Goal: Information Seeking & Learning: Learn about a topic

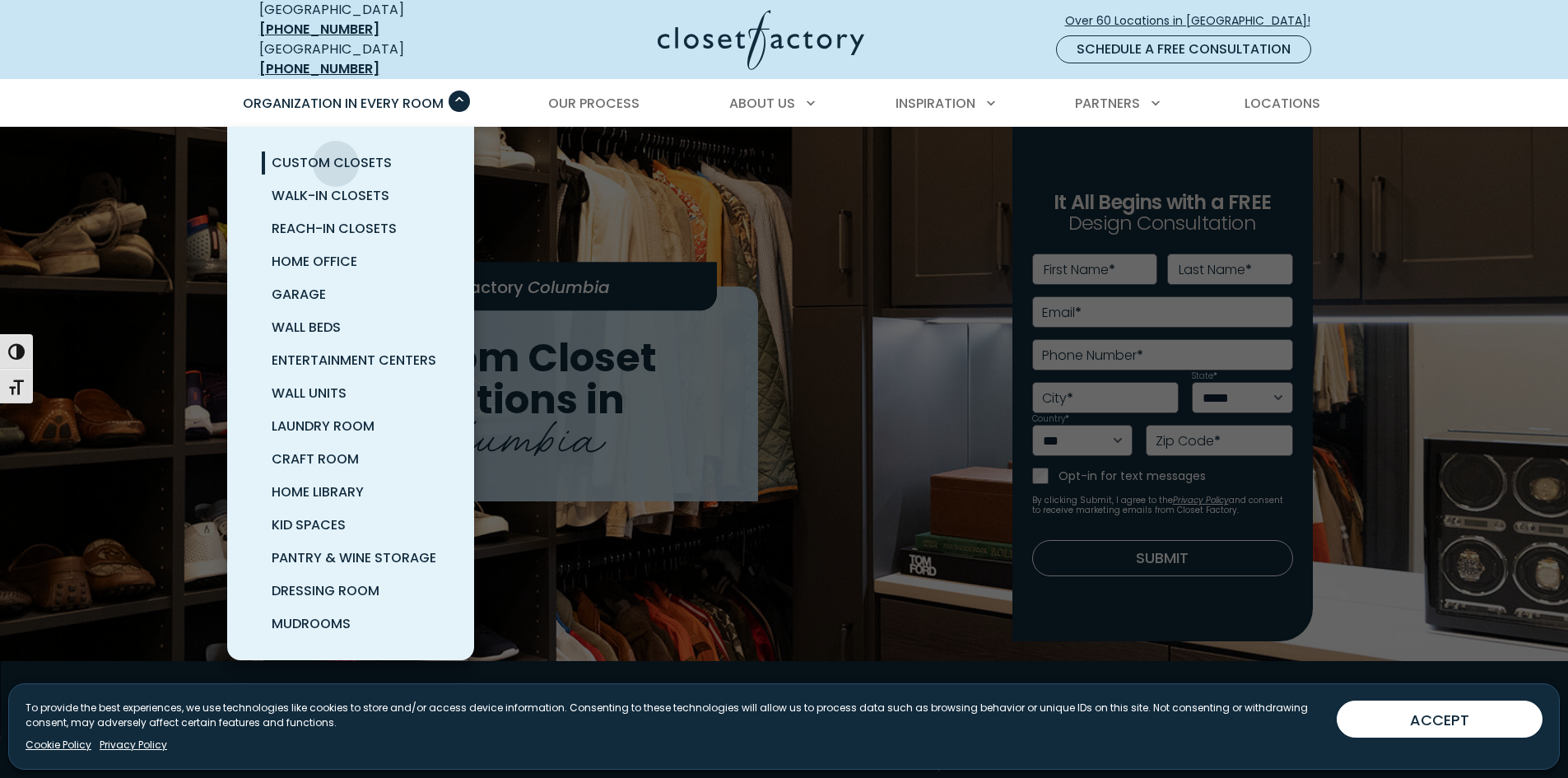
click at [336, 153] on span "Custom Closets" at bounding box center [331, 162] width 120 height 19
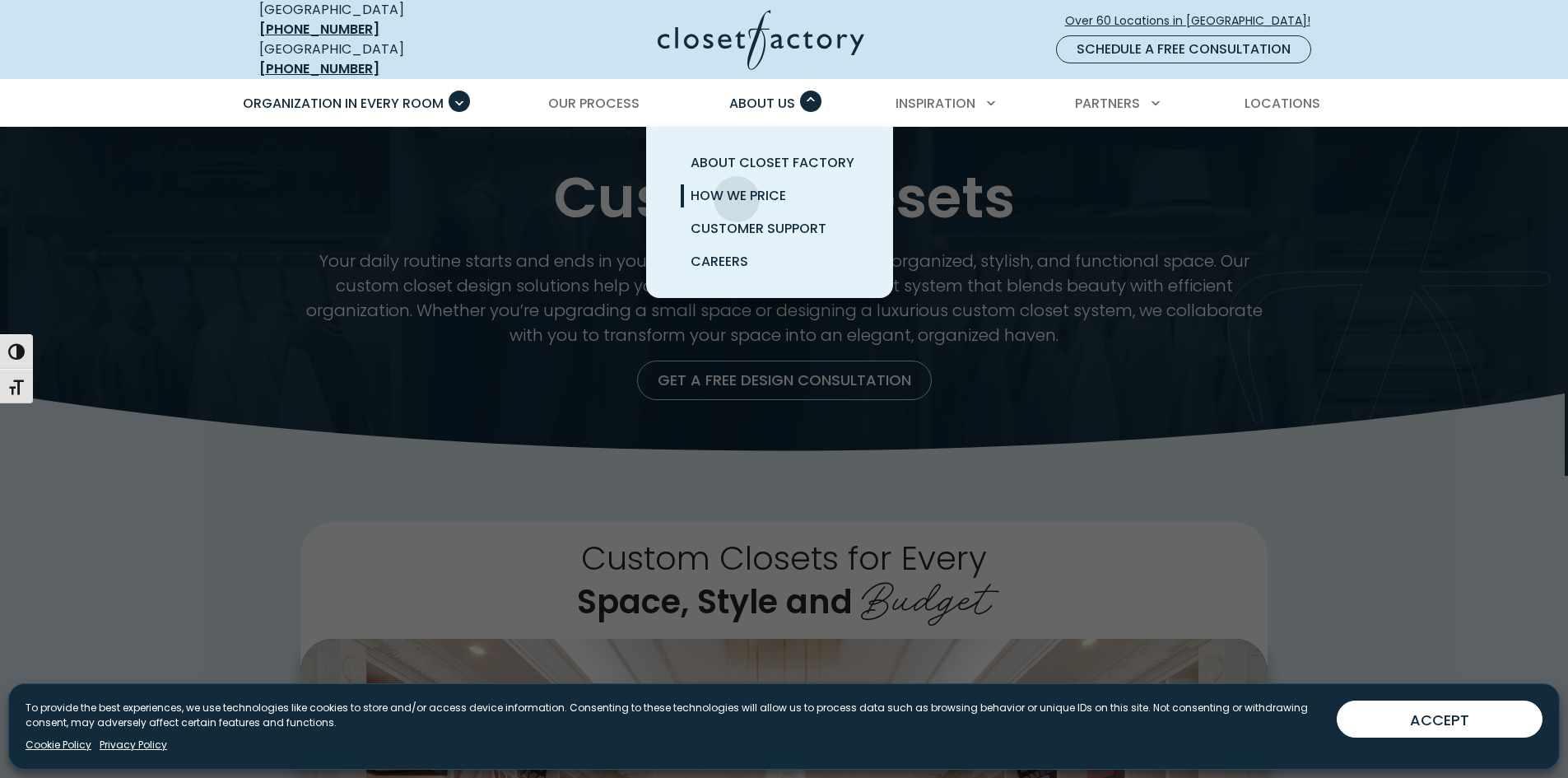
click at [736, 187] on span "How We Price" at bounding box center [737, 195] width 95 height 19
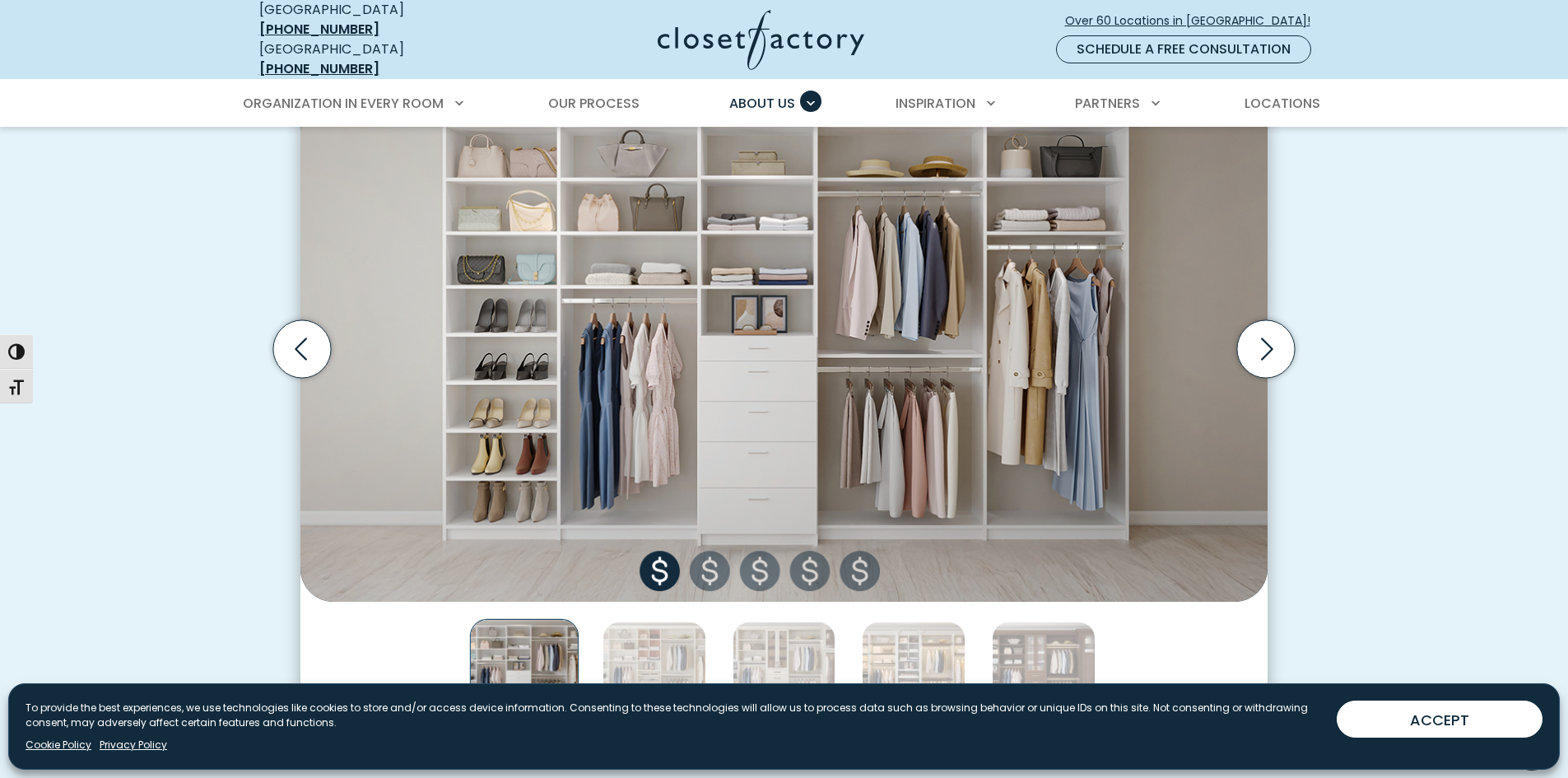
scroll to position [576, 0]
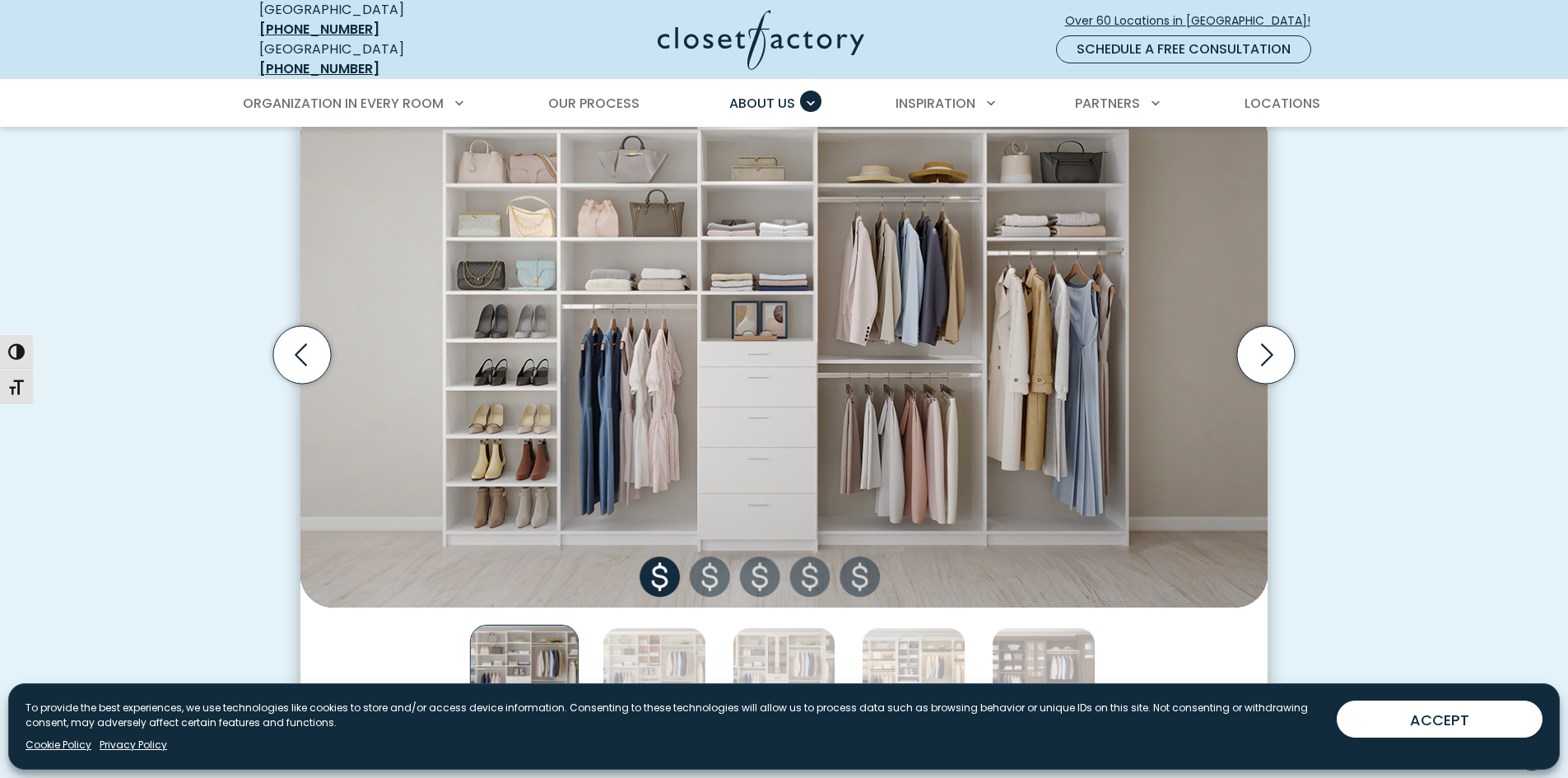
click at [709, 567] on img "Thumbnail Gallery" at bounding box center [784, 355] width 967 height 504
click at [683, 646] on img "Thumbnail Gallery" at bounding box center [654, 679] width 104 height 104
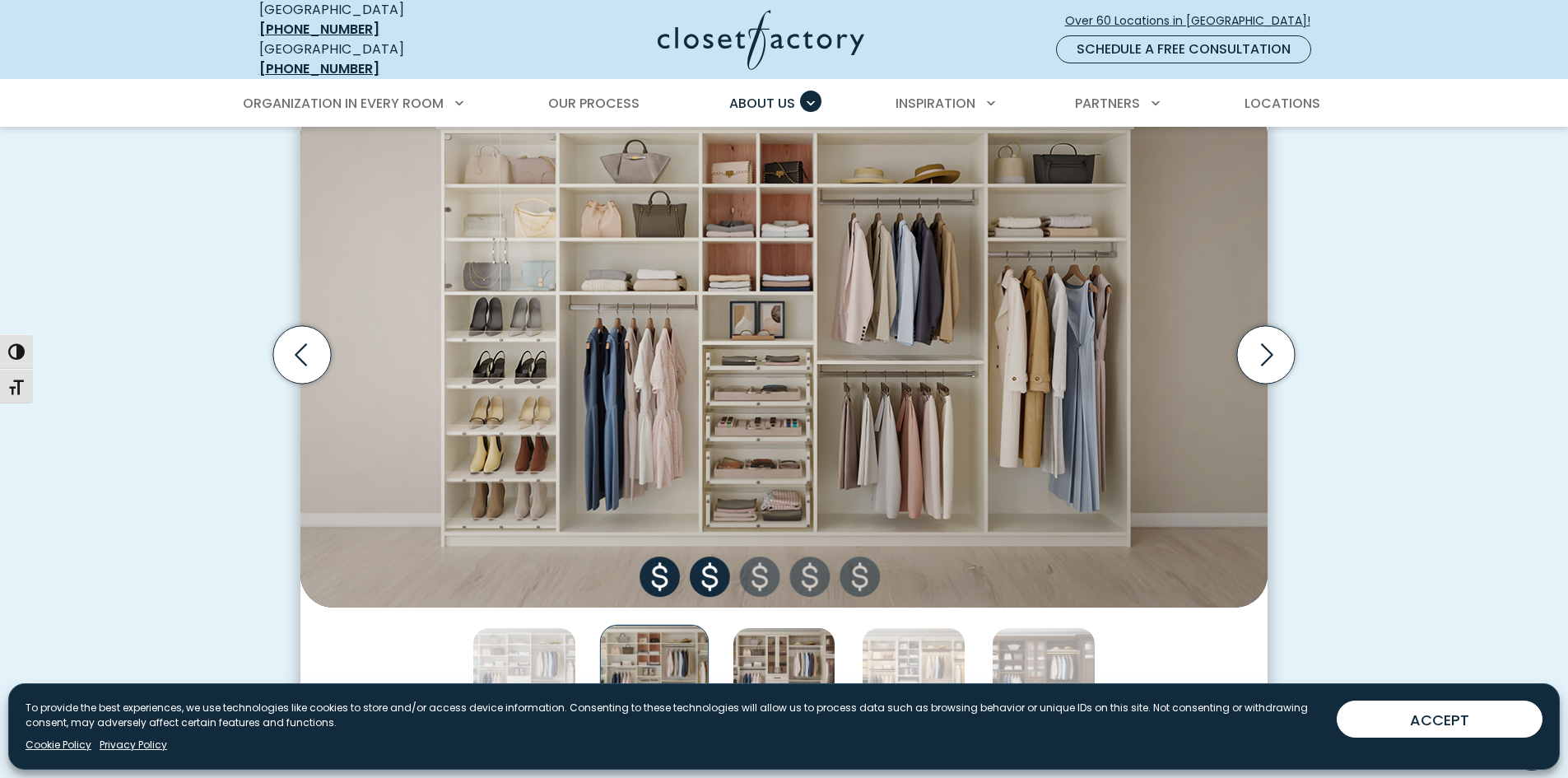
click at [801, 677] on img "Thumbnail Gallery" at bounding box center [784, 679] width 104 height 104
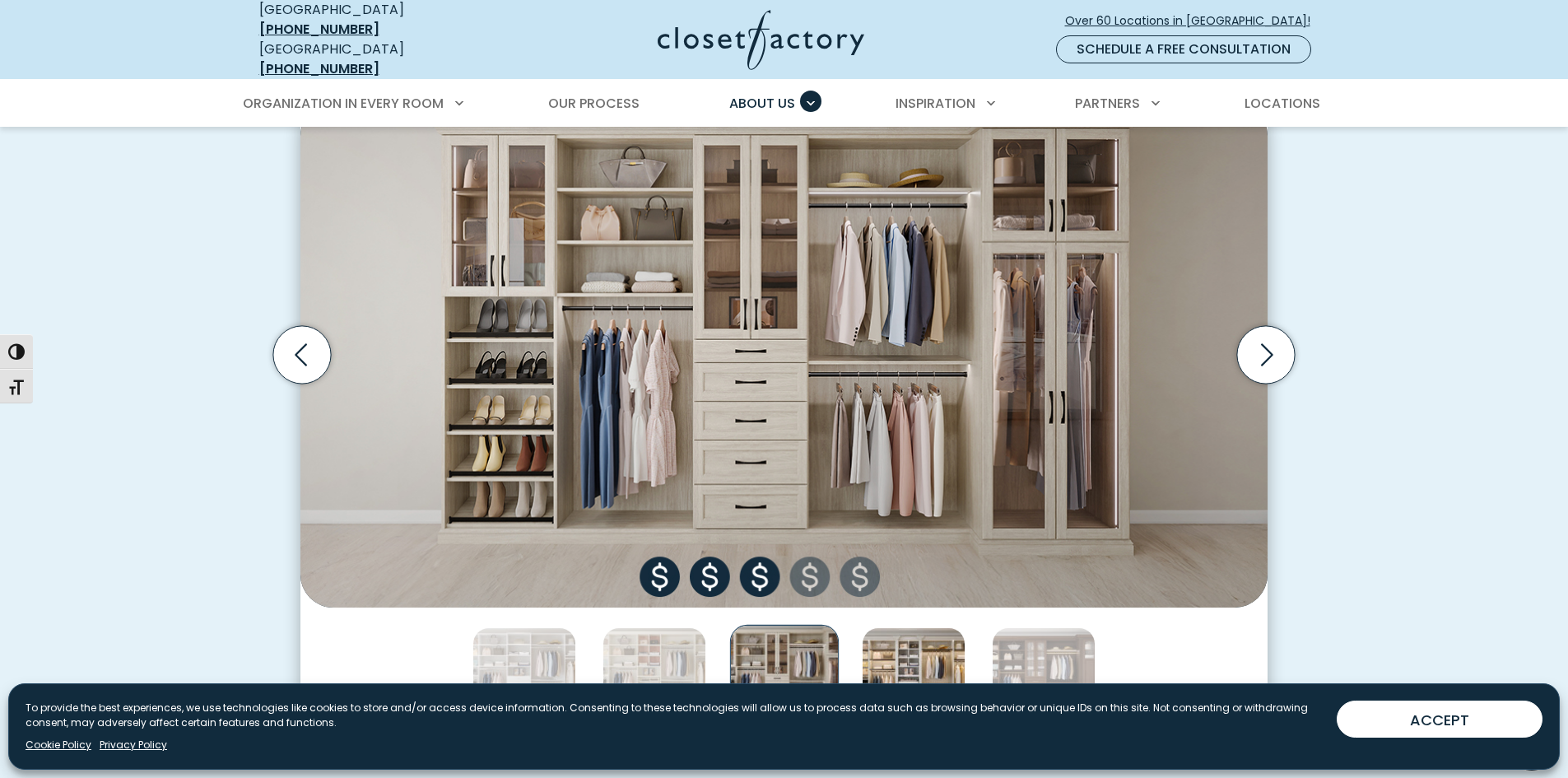
click at [927, 662] on img "Thumbnail Gallery" at bounding box center [914, 679] width 104 height 104
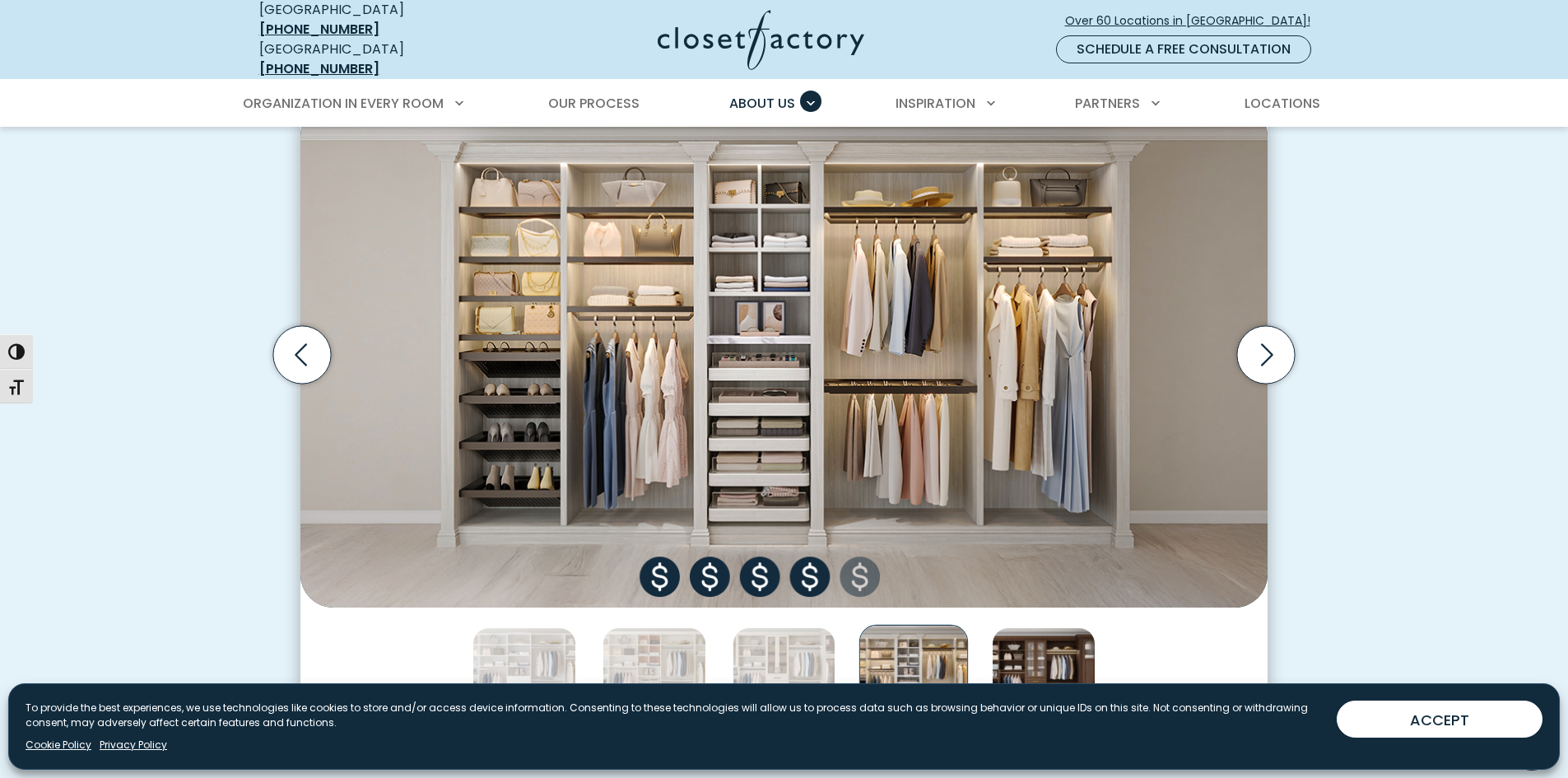
click at [1030, 659] on img "Thumbnail Gallery" at bounding box center [1043, 679] width 104 height 104
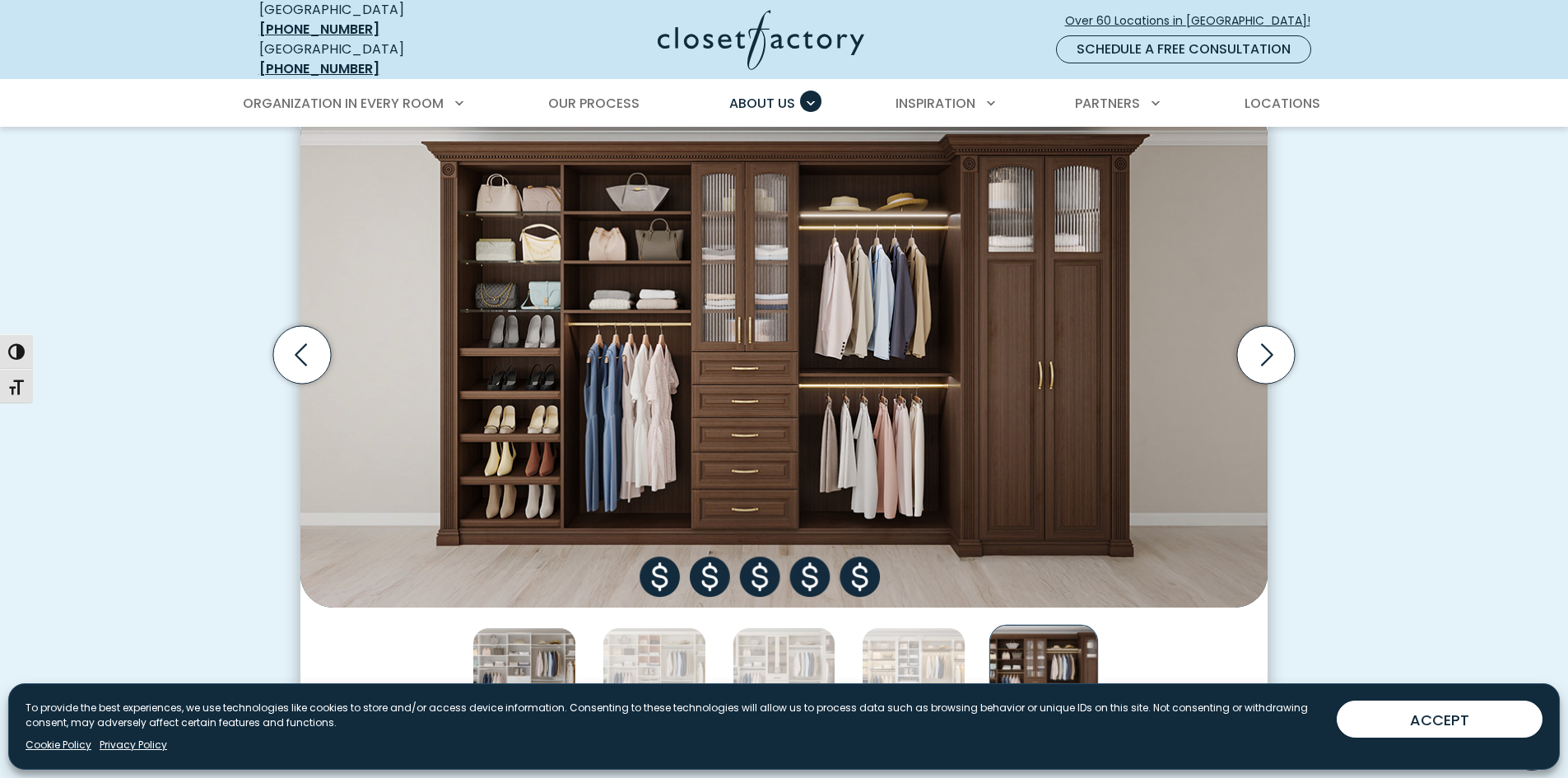
click at [514, 636] on img "Thumbnail Gallery" at bounding box center [524, 679] width 104 height 104
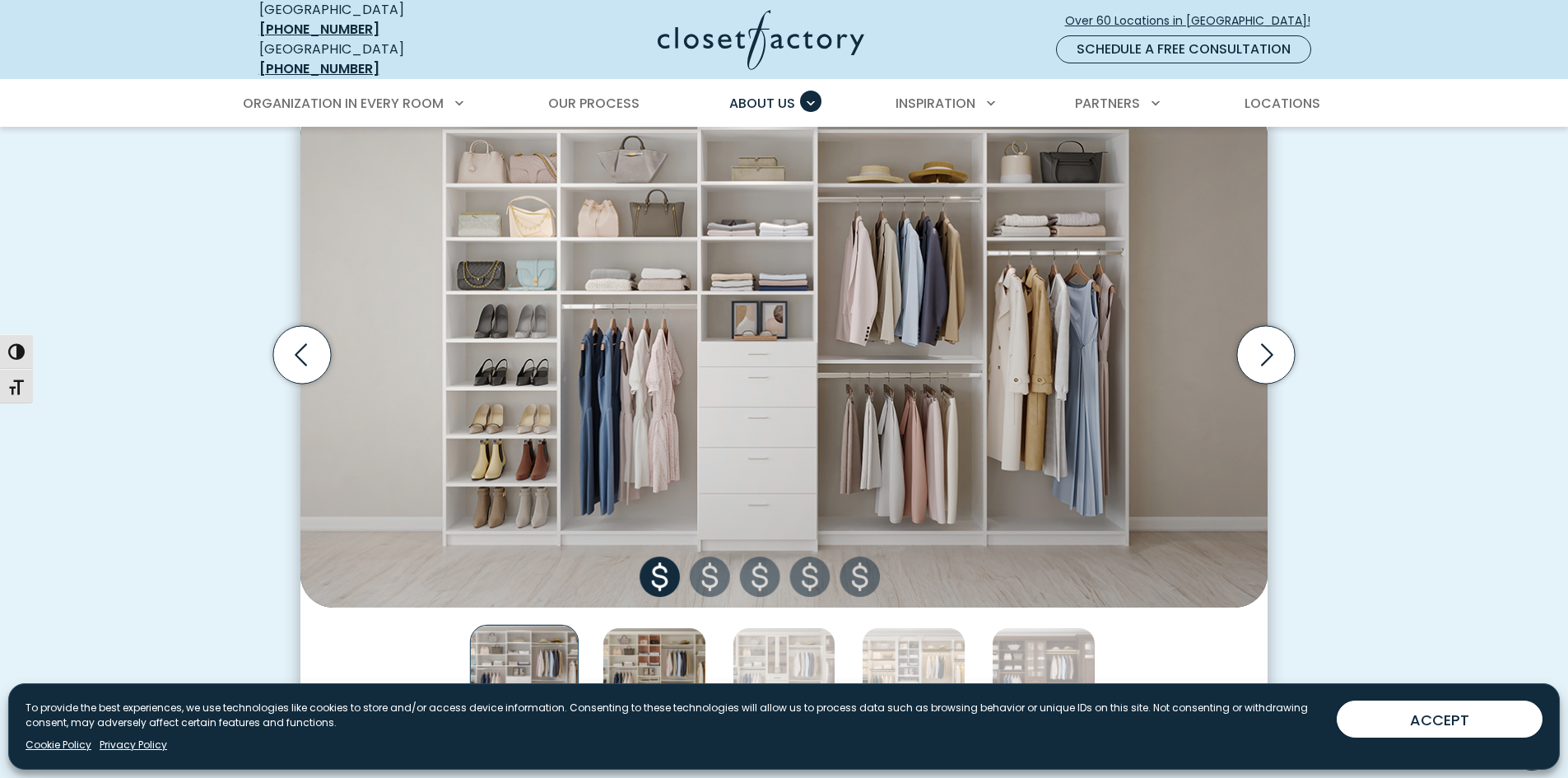
click at [673, 657] on img "Thumbnail Gallery" at bounding box center [654, 679] width 104 height 104
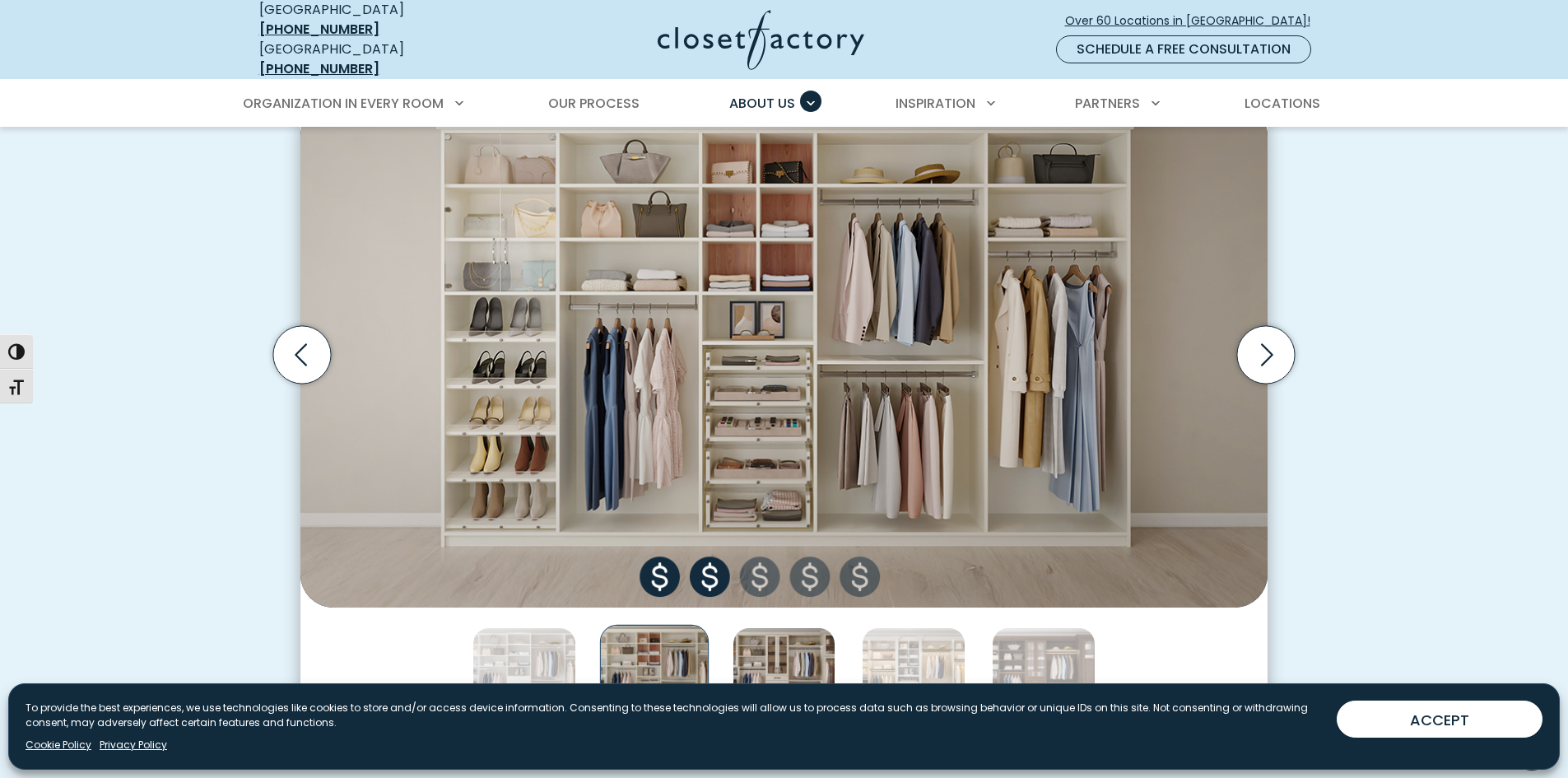
click at [793, 656] on img "Thumbnail Gallery" at bounding box center [784, 679] width 104 height 104
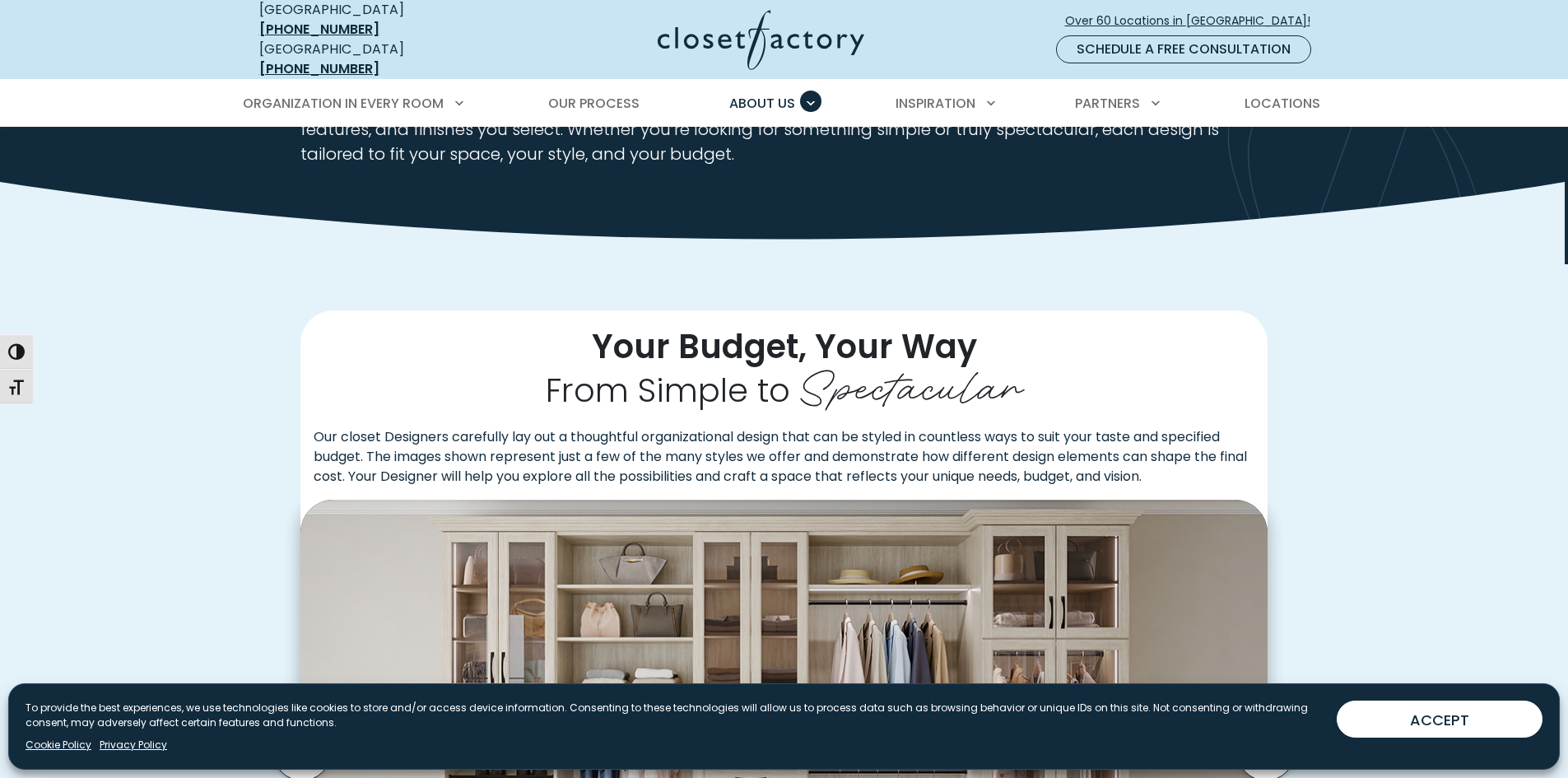
scroll to position [0, 0]
